Goal: Obtain resource: Obtain resource

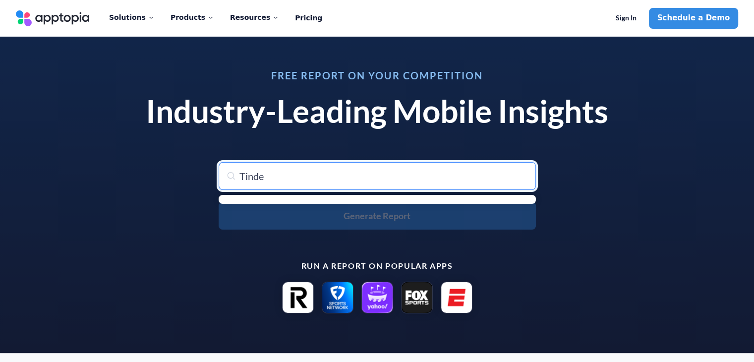
type input "Tinder"
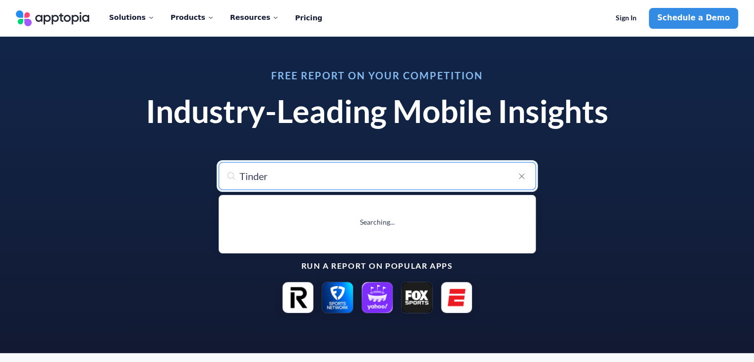
type input "Tinder Dating App: Date & Chat"
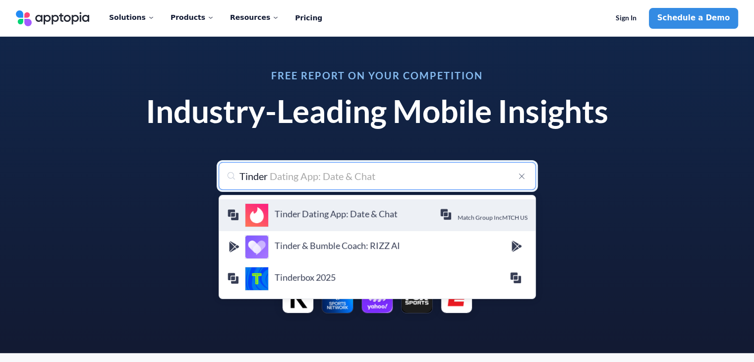
click at [361, 216] on h4 "Tinder Dating App: Date & Chat" at bounding box center [357, 213] width 165 height 11
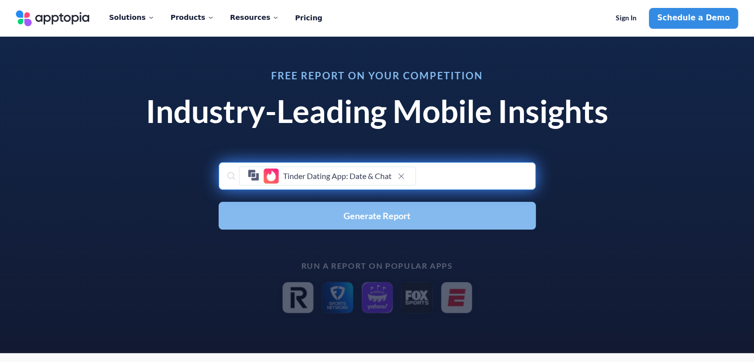
click at [338, 221] on button "Generate Report" at bounding box center [377, 216] width 317 height 28
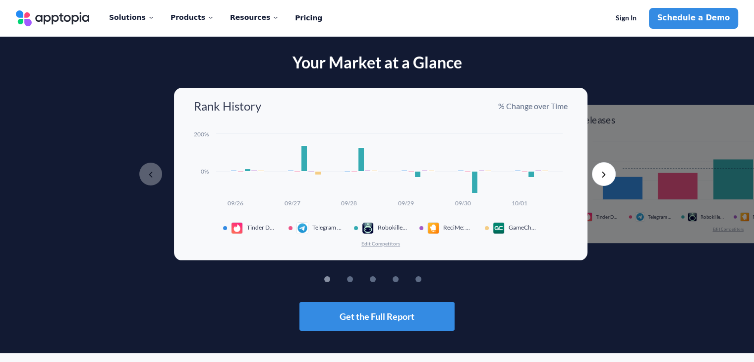
click at [606, 178] on button "Next" at bounding box center [604, 174] width 24 height 24
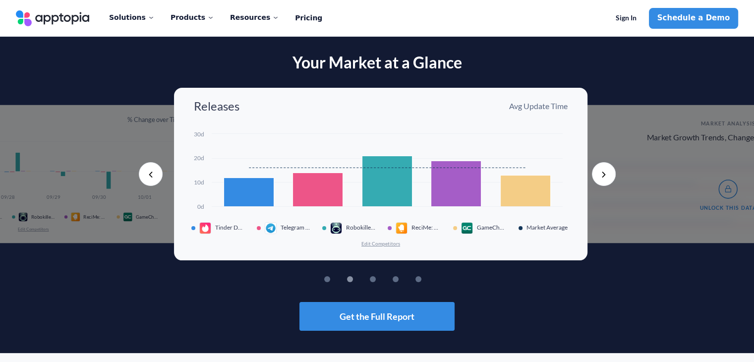
click at [606, 178] on button "Next" at bounding box center [604, 174] width 24 height 24
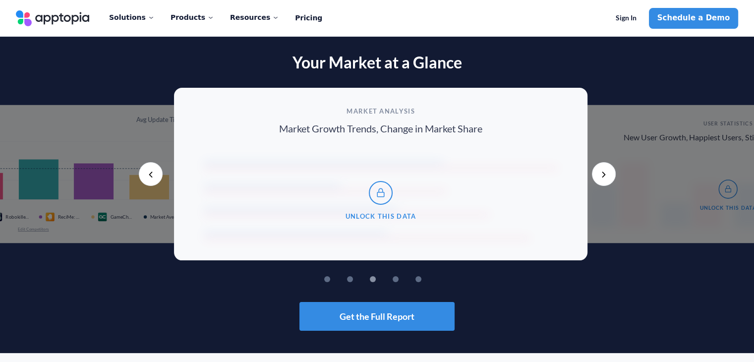
click at [606, 178] on button "Next" at bounding box center [604, 174] width 24 height 24
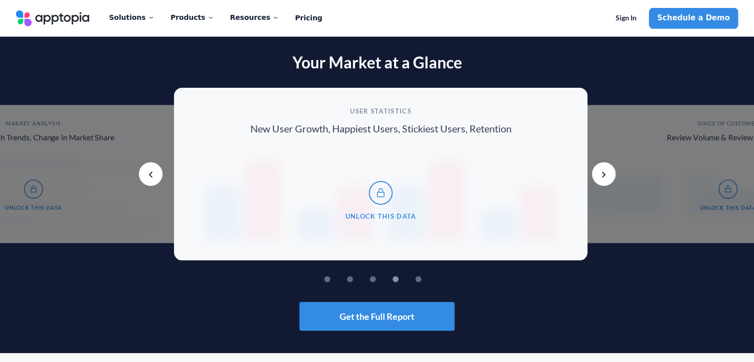
click at [606, 178] on button "Next" at bounding box center [604, 174] width 24 height 24
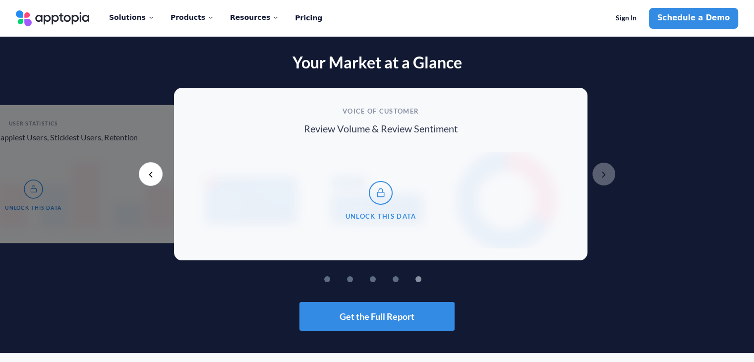
click at [606, 178] on button "Next" at bounding box center [604, 174] width 24 height 24
click at [147, 173] on button "Previous" at bounding box center [151, 174] width 24 height 24
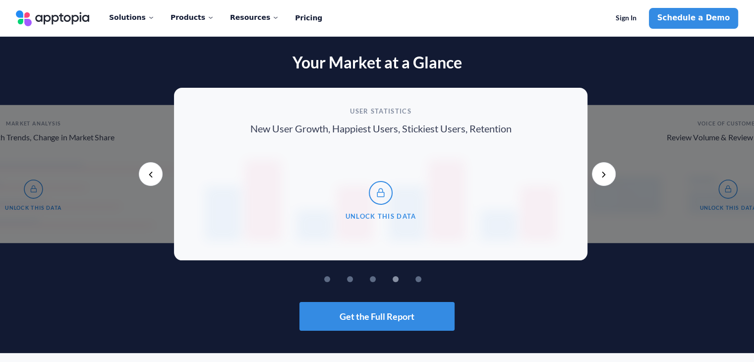
click at [375, 199] on icon at bounding box center [381, 193] width 12 height 12
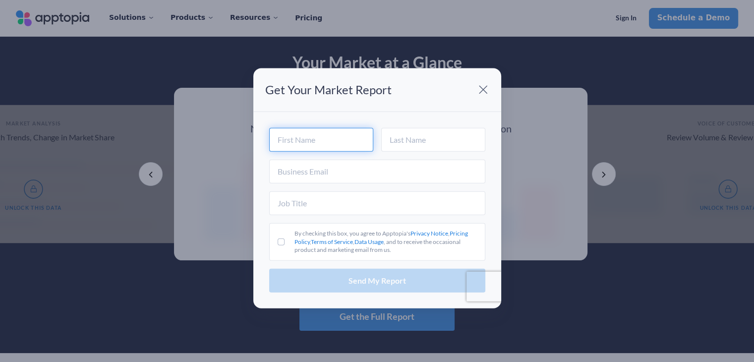
click at [303, 142] on input "text" at bounding box center [321, 139] width 104 height 24
click at [482, 87] on span at bounding box center [483, 90] width 20 height 20
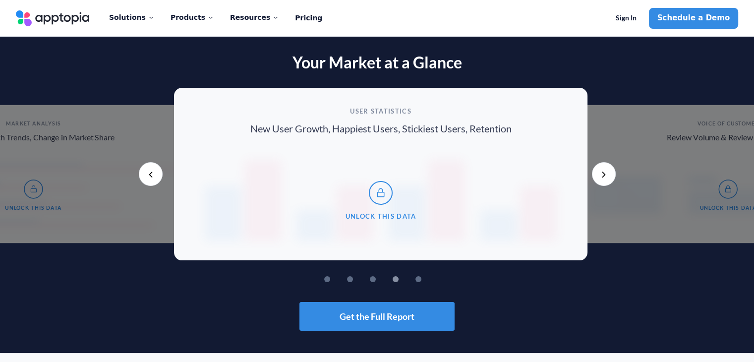
click at [295, 22] on link "Pricing" at bounding box center [308, 18] width 27 height 21
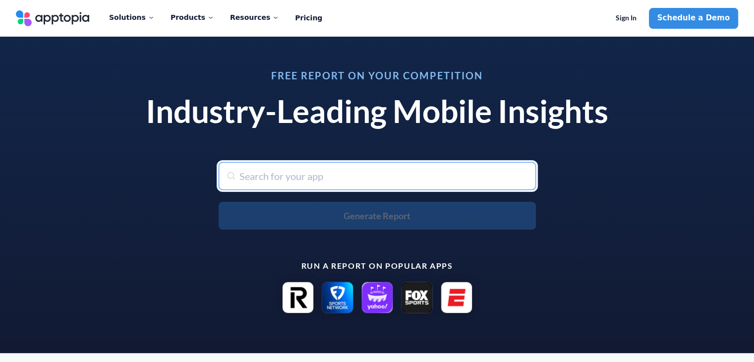
click at [290, 177] on input "text" at bounding box center [377, 176] width 317 height 28
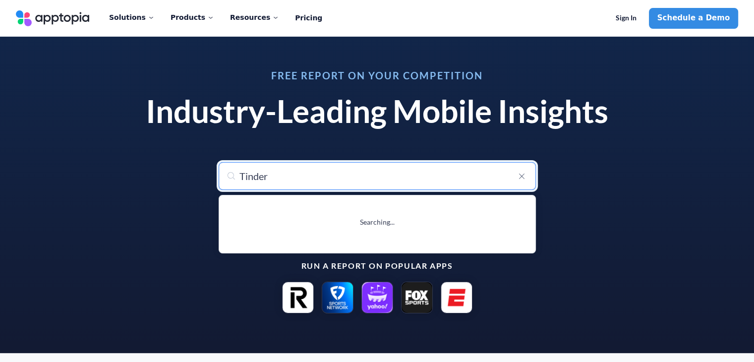
type input "Tinder"
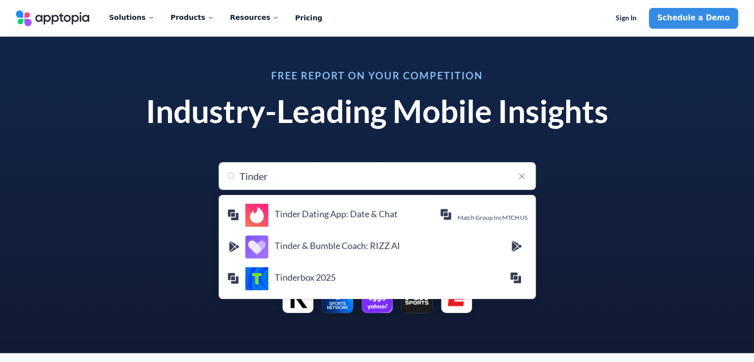
click at [364, 63] on div "Free Report on Your Competition Industry-Leading Mobile Insights Search for any…" at bounding box center [377, 192] width 510 height 267
